Goal: Task Accomplishment & Management: Use online tool/utility

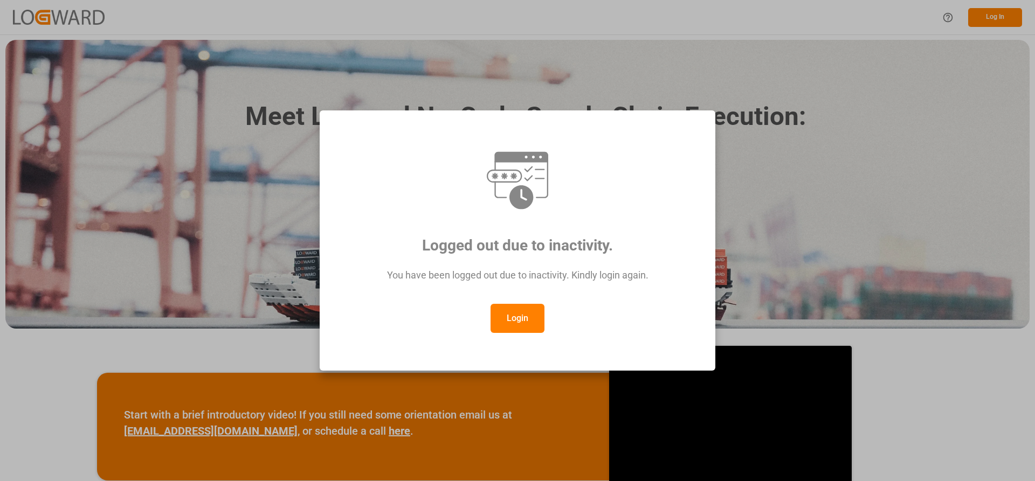
click at [518, 316] on button "Login" at bounding box center [517, 318] width 54 height 29
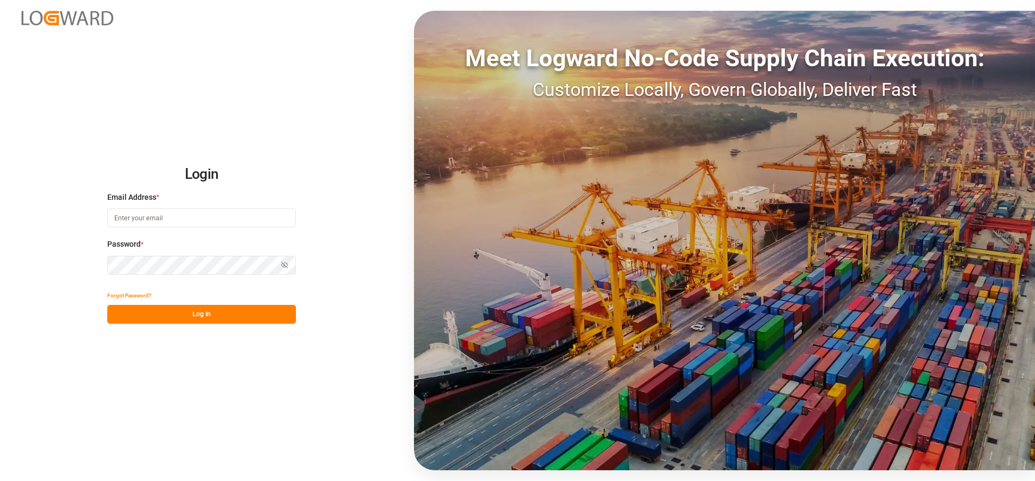
type input "[PERSON_NAME][EMAIL_ADDRESS][DATE][DOMAIN_NAME]"
click at [153, 317] on button "Log In" at bounding box center [201, 314] width 189 height 19
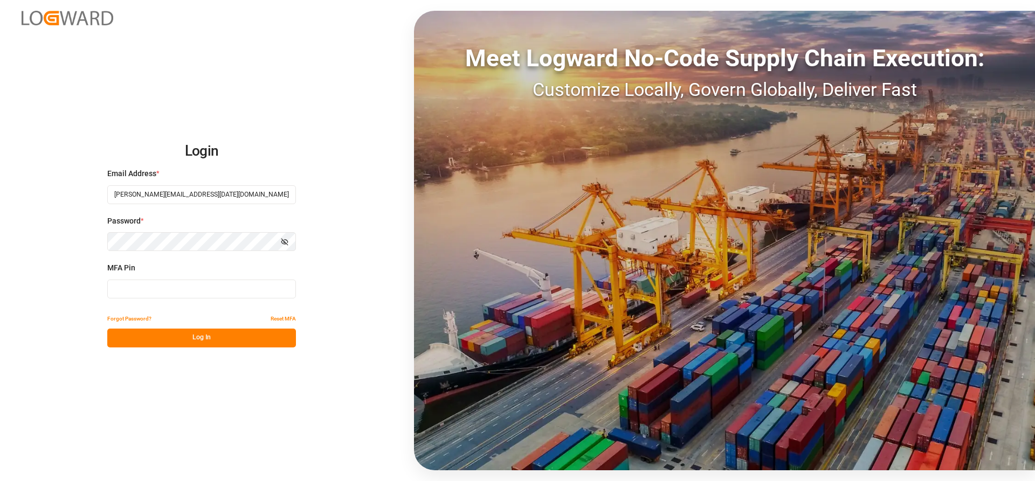
click at [132, 288] on input at bounding box center [201, 289] width 189 height 19
type input "295878"
click at [149, 338] on button "Log In" at bounding box center [201, 338] width 189 height 19
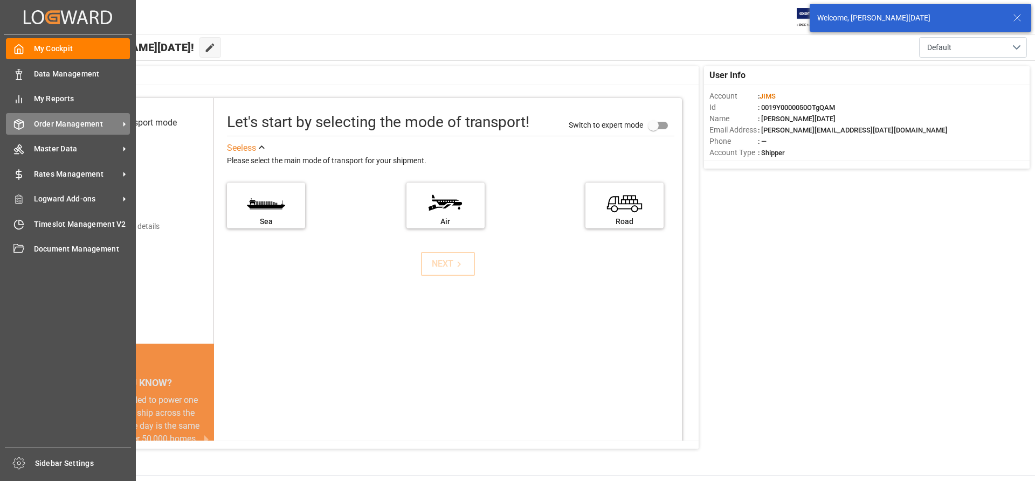
click at [81, 127] on span "Order Management" at bounding box center [76, 124] width 85 height 11
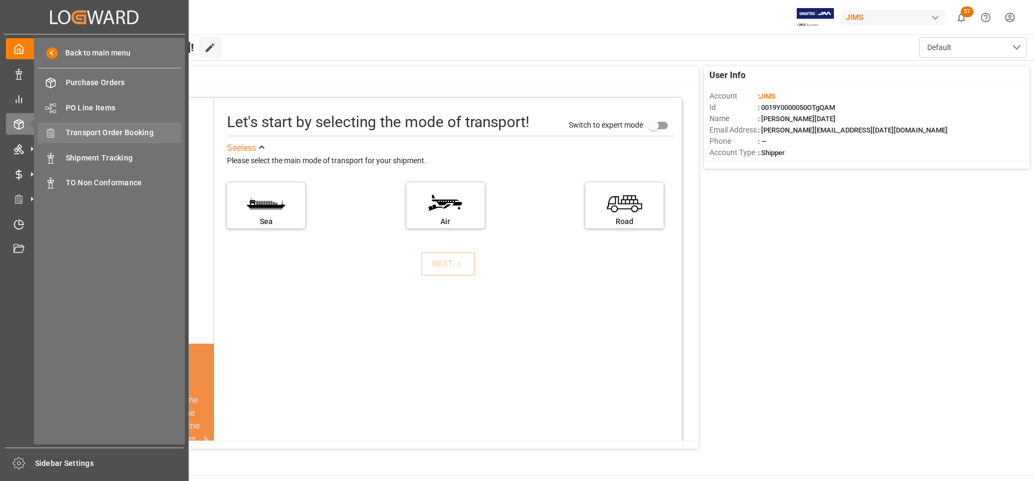
click at [98, 132] on span "Transport Order Booking" at bounding box center [124, 132] width 116 height 11
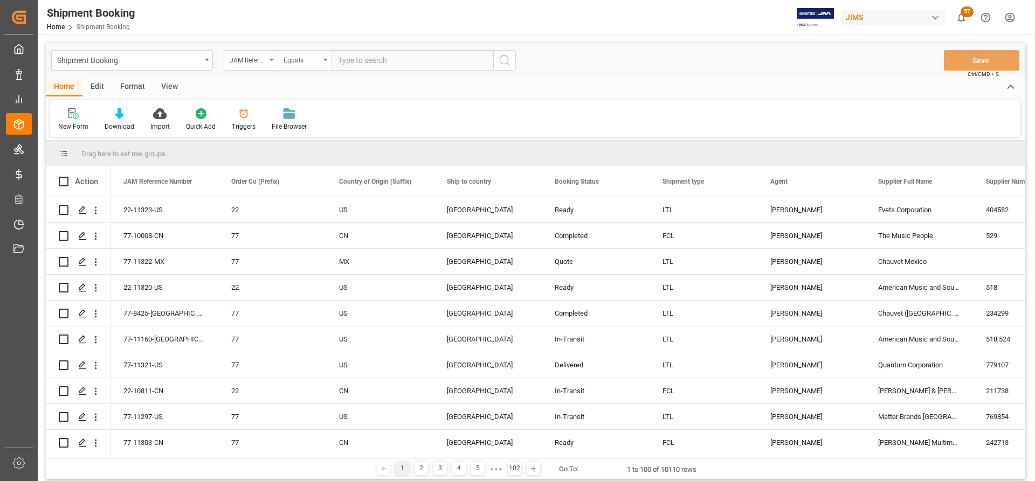
click at [325, 59] on icon "open menu" at bounding box center [325, 60] width 4 height 2
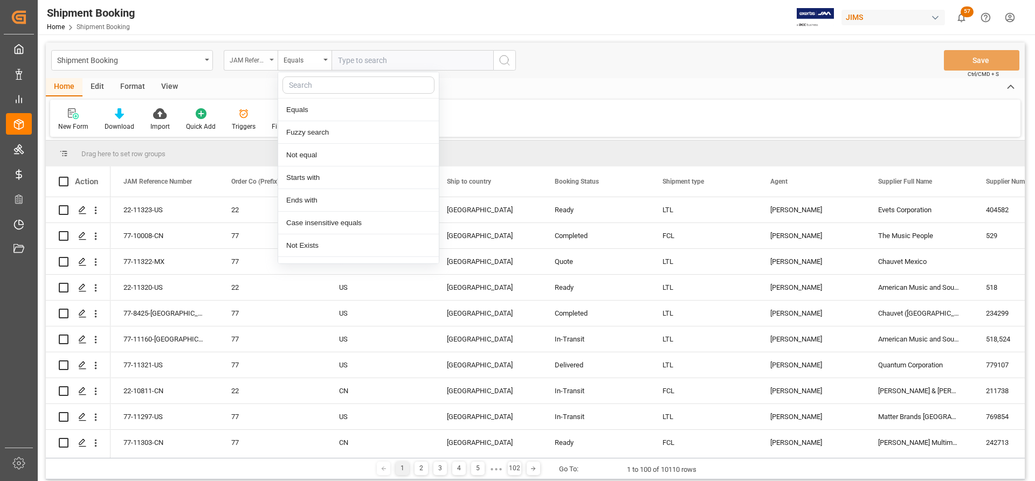
click at [273, 57] on div "JAM Reference Number" at bounding box center [251, 60] width 54 height 20
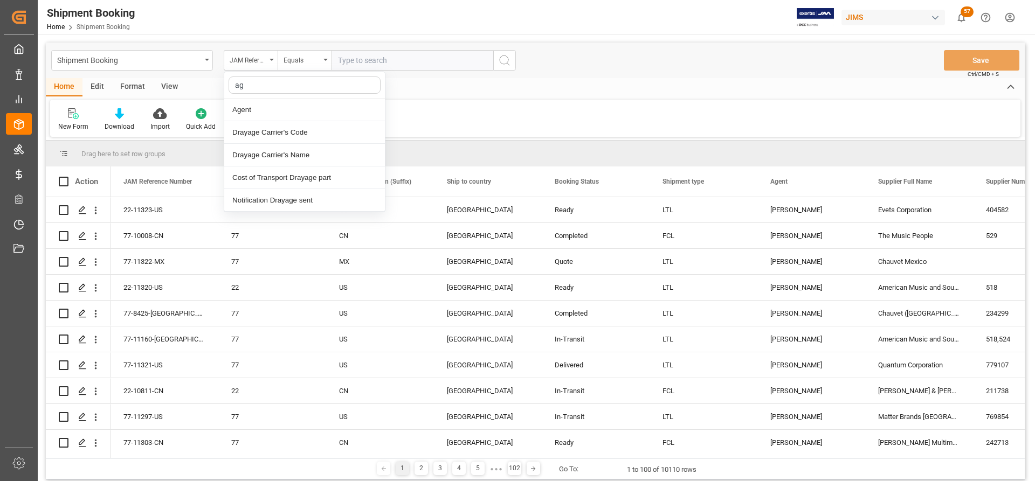
type input "age"
click at [247, 107] on div "Agent" at bounding box center [304, 110] width 161 height 23
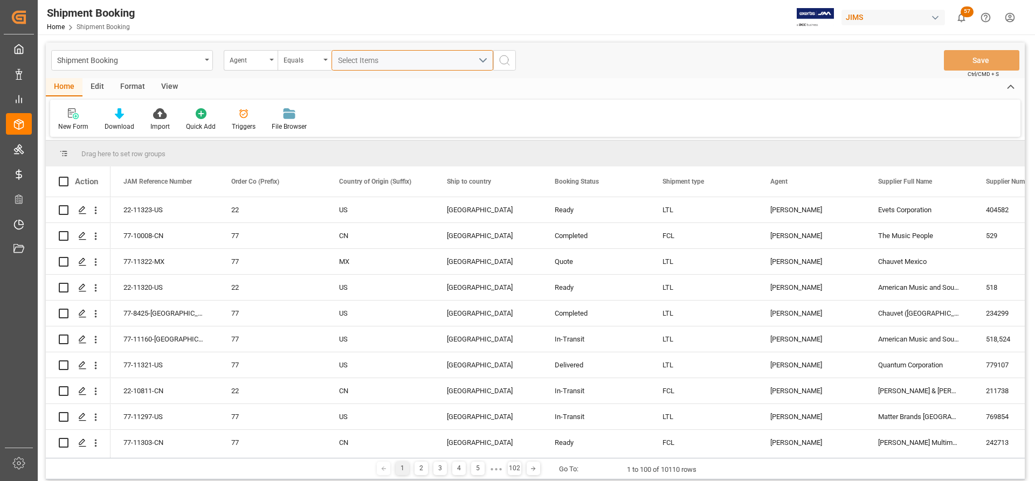
click at [483, 57] on button "Select Items" at bounding box center [412, 60] width 162 height 20
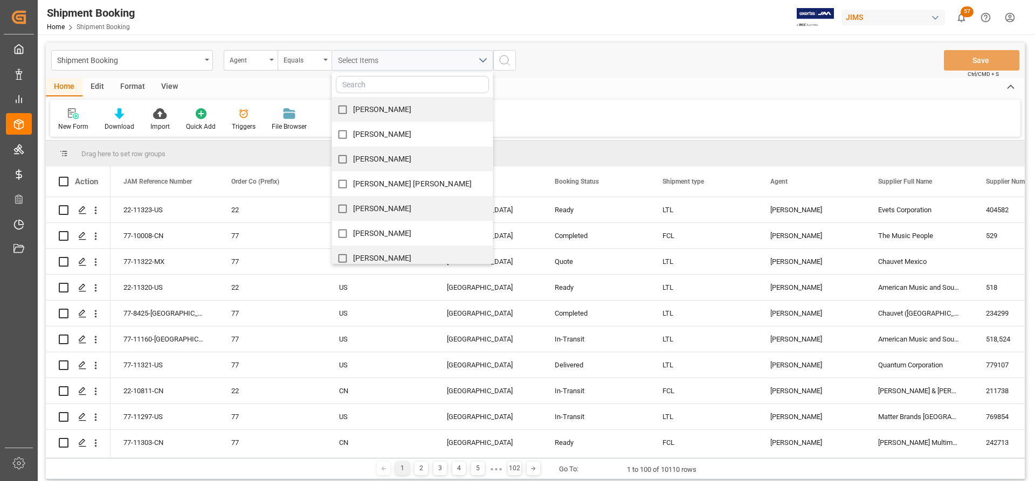
click at [343, 207] on input "[PERSON_NAME]" at bounding box center [342, 208] width 21 height 21
checkbox input "true"
click at [580, 69] on div "Shipment Booking Agent Equals [PERSON_NAME] [PERSON_NAME] [PERSON_NAME] [PERSON…" at bounding box center [535, 61] width 979 height 36
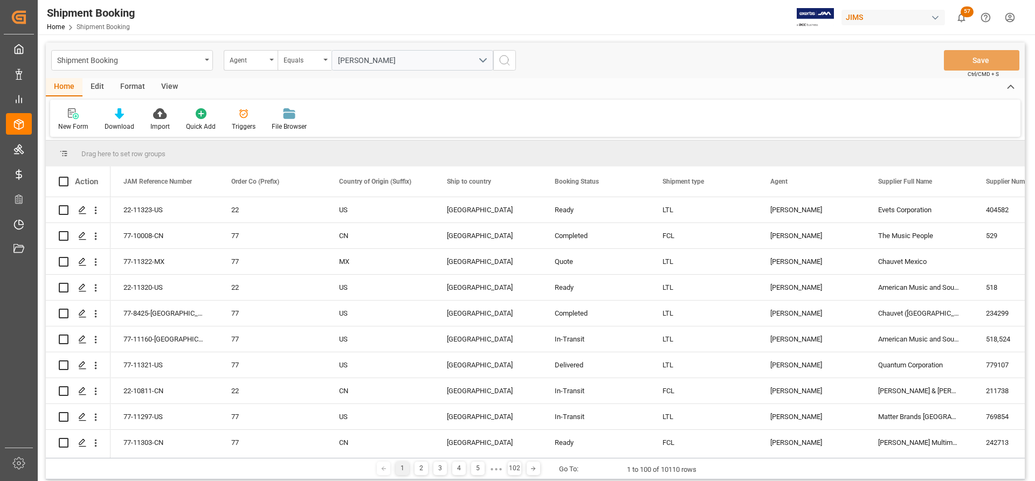
click at [498, 58] on div "[PERSON_NAME]" at bounding box center [412, 60] width 178 height 20
click at [503, 60] on icon "search button" at bounding box center [504, 60] width 13 height 13
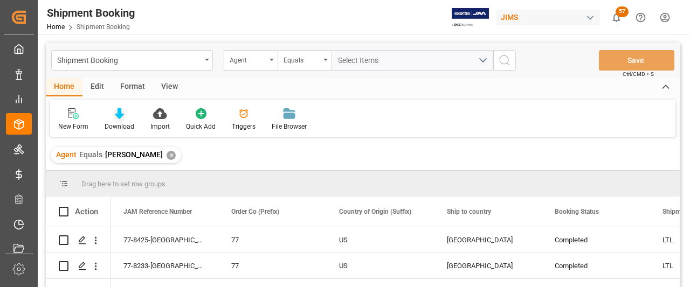
click at [120, 118] on icon at bounding box center [119, 113] width 9 height 11
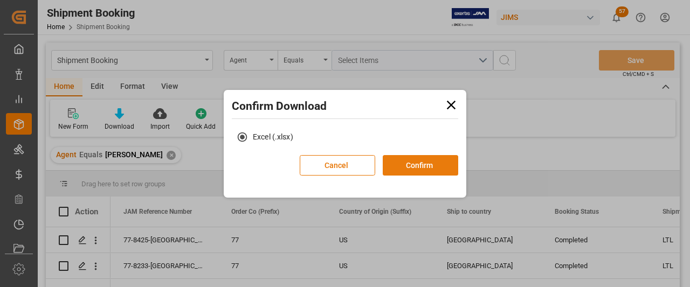
click at [414, 167] on button "Confirm" at bounding box center [420, 165] width 75 height 20
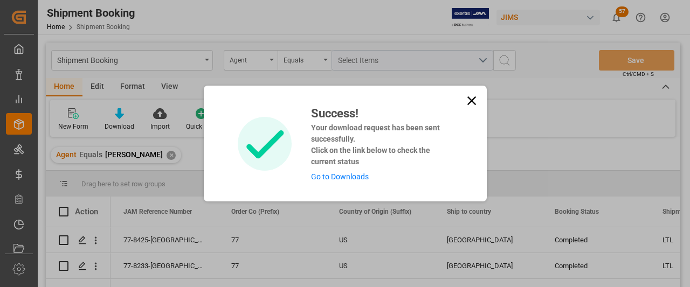
click at [341, 174] on link "Go to Downloads" at bounding box center [340, 176] width 58 height 9
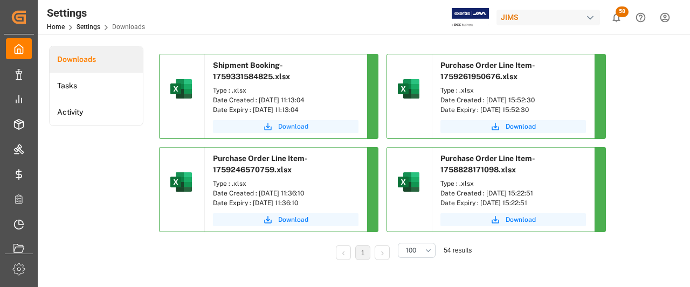
click at [265, 122] on icon "submit" at bounding box center [268, 127] width 10 height 10
click at [114, 213] on div "Downloads Tasks Activity" at bounding box center [96, 161] width 94 height 230
click at [287, 129] on span "Download" at bounding box center [293, 127] width 30 height 10
